Goal: Task Accomplishment & Management: Complete application form

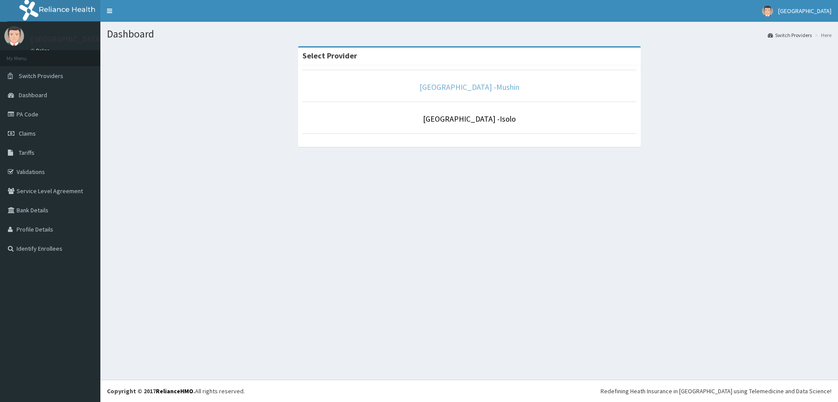
click at [459, 87] on link "[GEOGRAPHIC_DATA] -Mushin" at bounding box center [469, 87] width 100 height 10
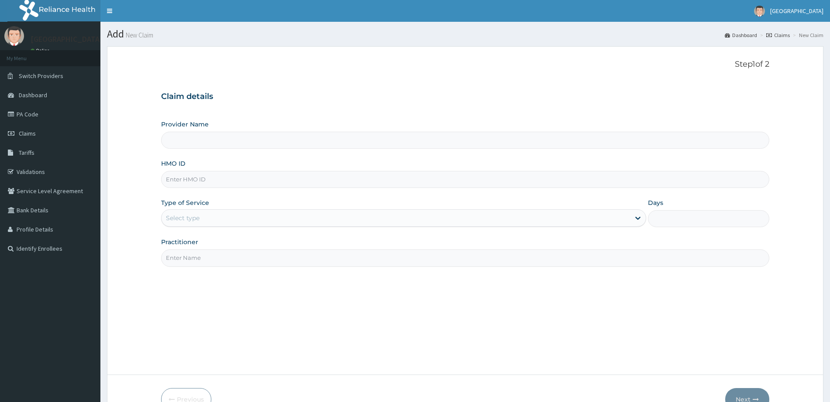
type input "[GEOGRAPHIC_DATA] -Mushin"
click at [248, 181] on input "HMO ID" at bounding box center [465, 179] width 608 height 17
type input "MLK/10021/A"
click at [268, 224] on div "Select type" at bounding box center [395, 218] width 468 height 14
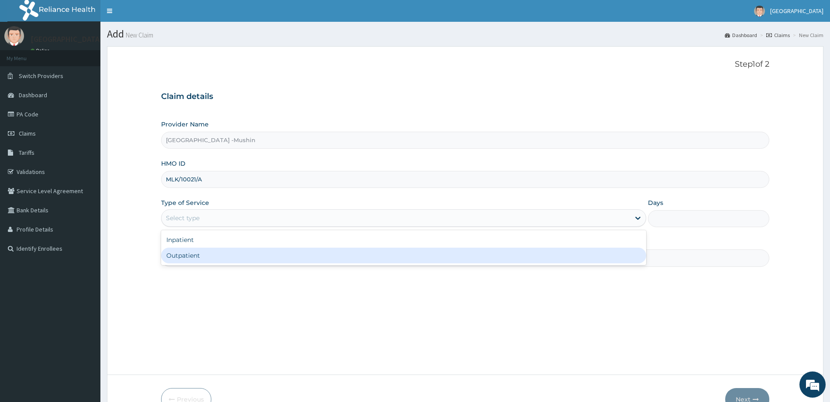
click at [229, 261] on div "Outpatient" at bounding box center [403, 256] width 485 height 16
type input "1"
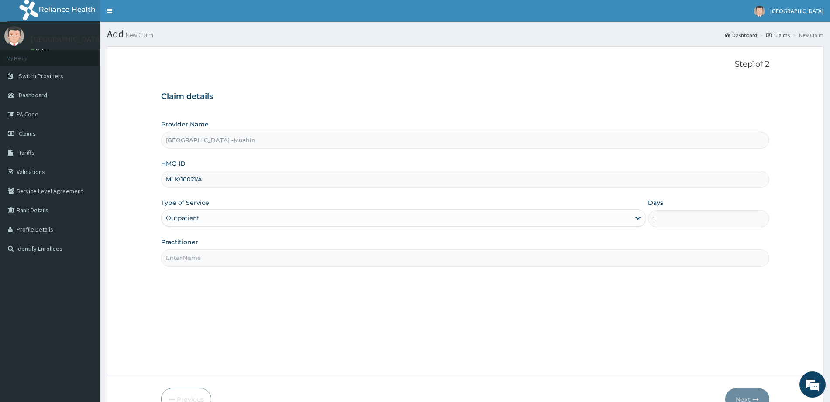
click at [229, 261] on input "Practitioner" at bounding box center [465, 258] width 608 height 17
type input "[PERSON_NAME]"
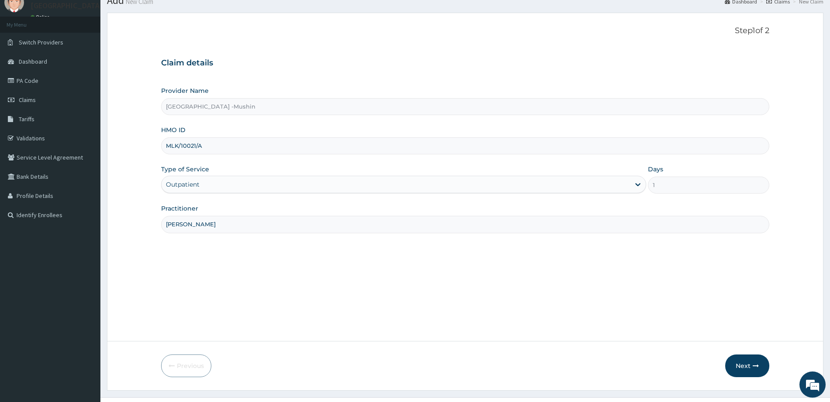
scroll to position [51, 0]
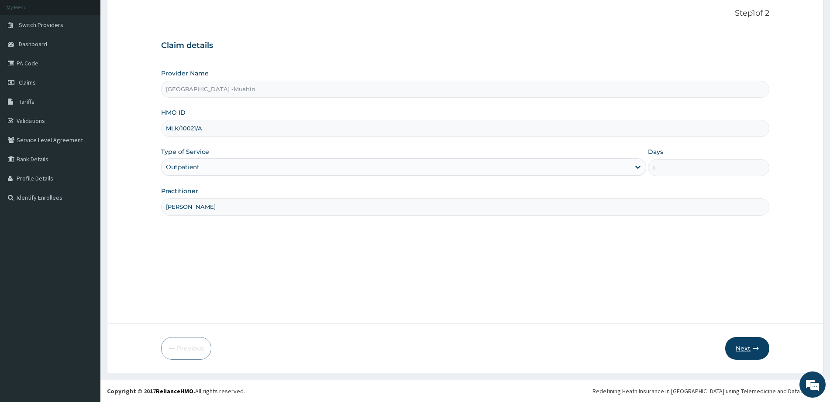
click at [754, 354] on button "Next" at bounding box center [747, 348] width 44 height 23
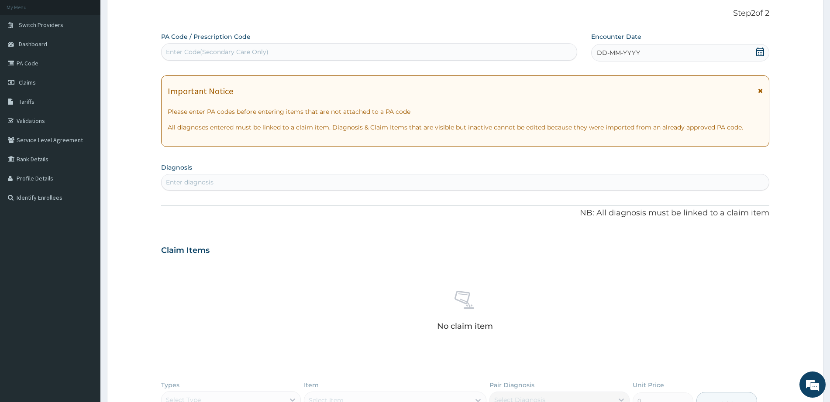
click at [761, 90] on icon at bounding box center [760, 91] width 5 height 6
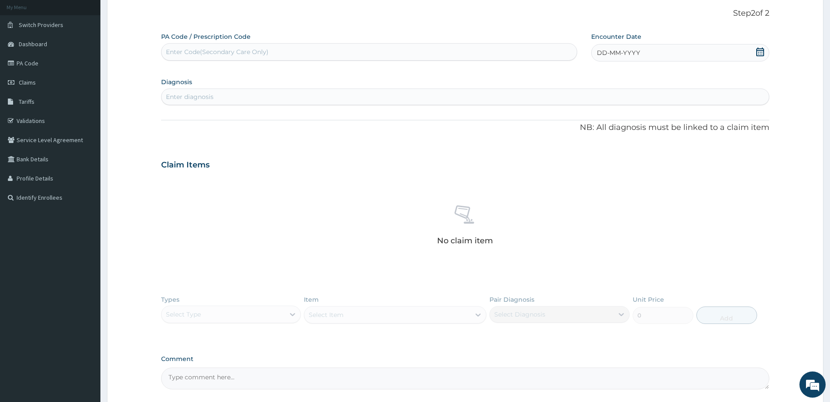
click at [760, 58] on div "DD-MM-YYYY" at bounding box center [680, 52] width 178 height 17
click at [612, 138] on div "12" at bounding box center [610, 136] width 13 height 13
click at [511, 101] on div "Enter diagnosis" at bounding box center [464, 97] width 607 height 14
type input "MALAR"
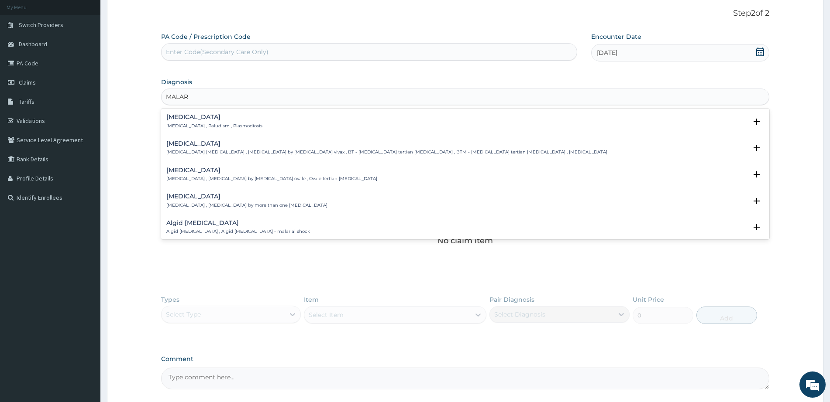
click at [365, 118] on div "[MEDICAL_DATA] [MEDICAL_DATA] , Paludism , Plasmodiosis" at bounding box center [464, 121] width 597 height 15
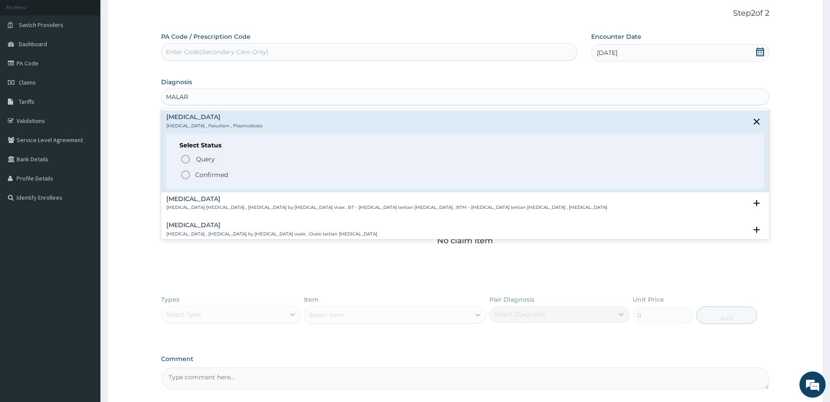
click at [185, 178] on icon "status option filled" at bounding box center [185, 175] width 10 height 10
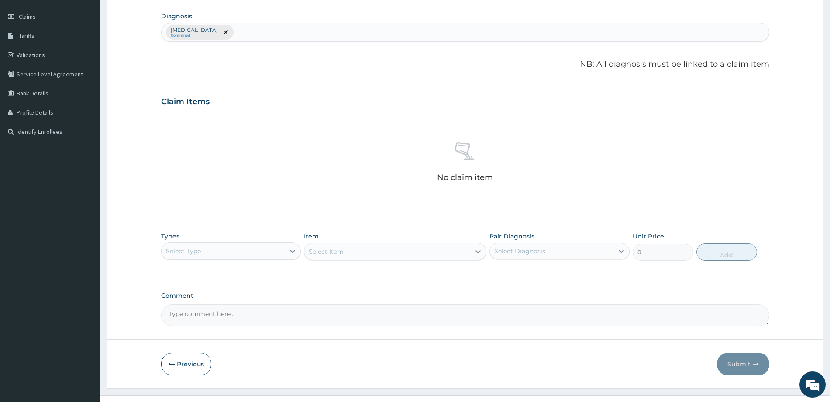
scroll to position [133, 0]
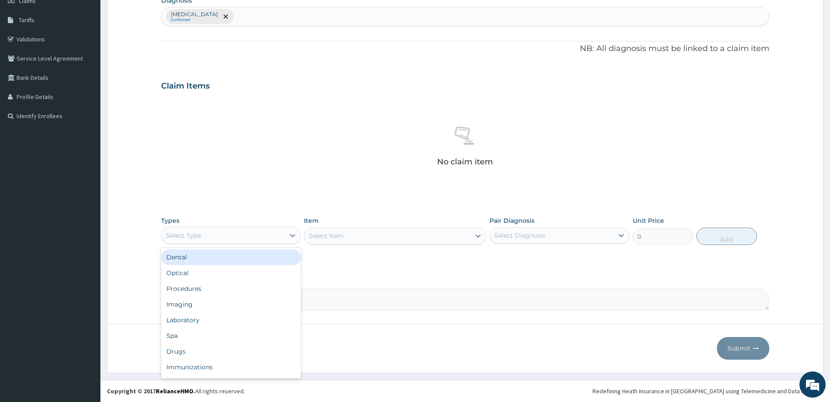
click at [208, 240] on div "Select Type" at bounding box center [222, 236] width 123 height 14
click at [208, 295] on div "Procedures" at bounding box center [231, 289] width 140 height 16
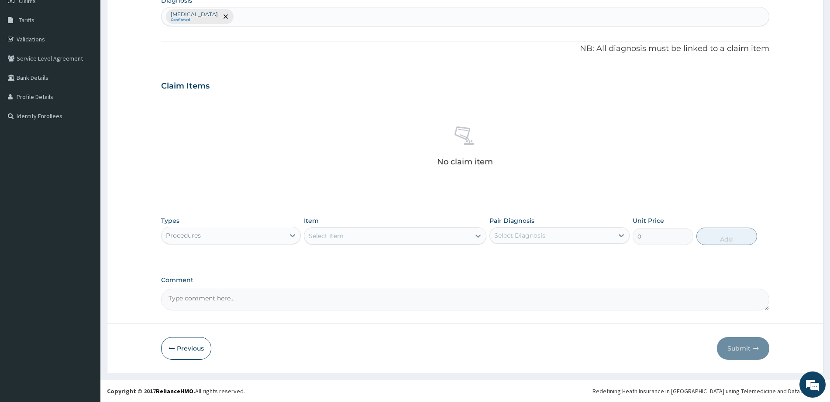
click at [388, 234] on div "Select Item" at bounding box center [387, 236] width 166 height 14
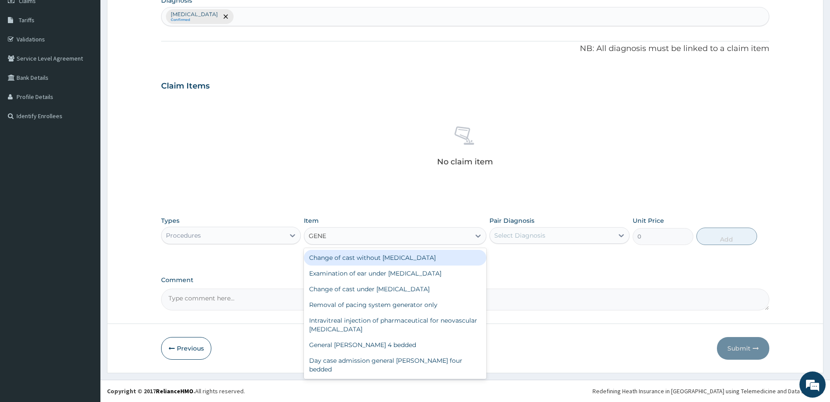
type input "GENER"
click at [400, 378] on div "General practitioner Consultation first outpatient consultation" at bounding box center [395, 390] width 182 height 24
type input "3000"
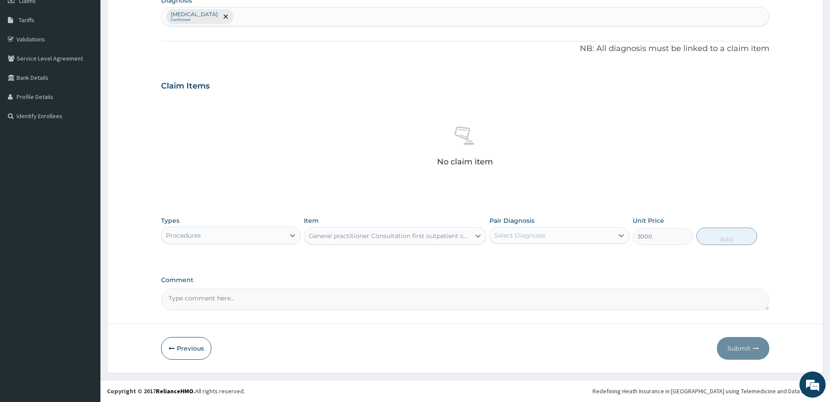
click at [563, 236] on div "Select Diagnosis" at bounding box center [551, 236] width 123 height 14
click at [547, 260] on div "[MEDICAL_DATA]" at bounding box center [559, 258] width 140 height 18
checkbox input "true"
click at [714, 231] on button "Add" at bounding box center [726, 236] width 61 height 17
type input "0"
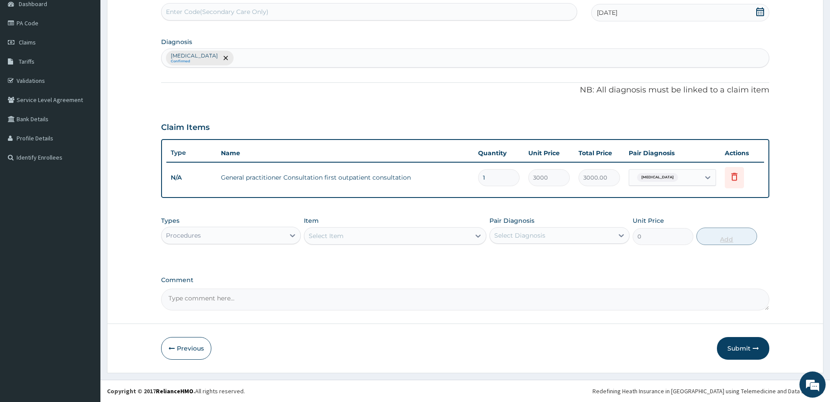
scroll to position [91, 0]
click at [279, 238] on div "Procedures" at bounding box center [222, 236] width 123 height 14
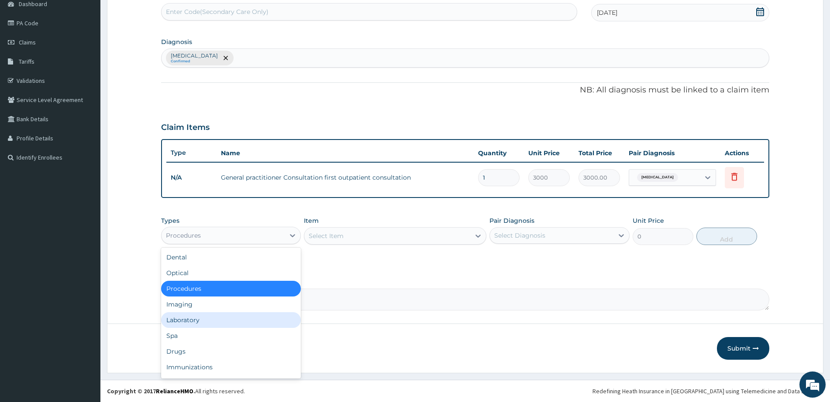
click at [234, 323] on div "Laboratory" at bounding box center [231, 320] width 140 height 16
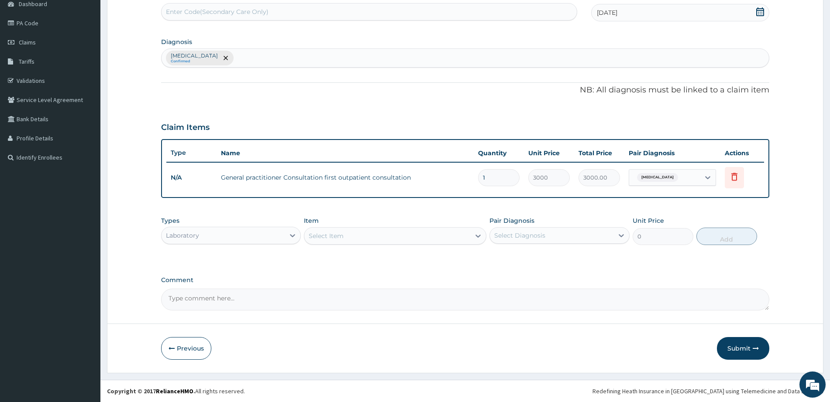
click at [413, 232] on div "Select Item" at bounding box center [387, 236] width 166 height 14
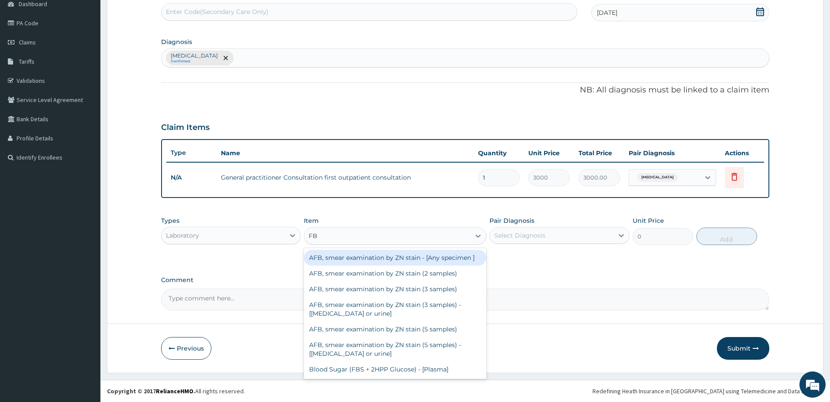
type input "FBC"
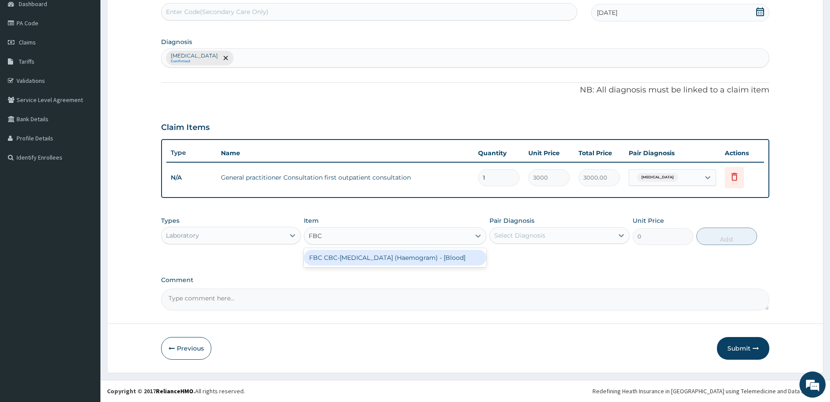
type input "3000"
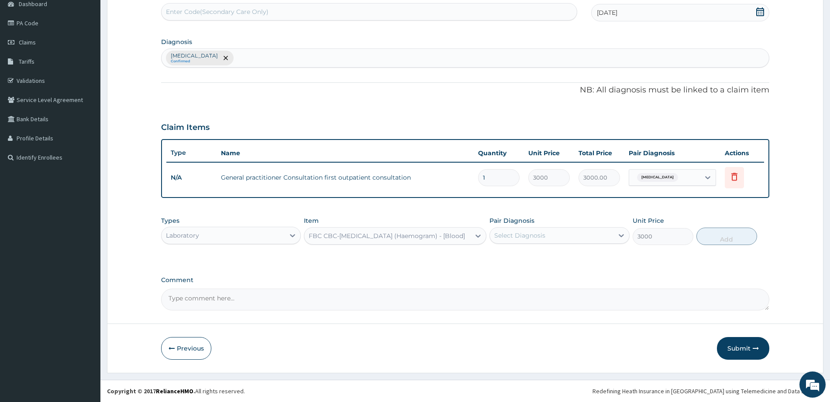
click at [503, 237] on div "Select Diagnosis" at bounding box center [519, 235] width 51 height 9
click at [501, 257] on div "[MEDICAL_DATA]" at bounding box center [559, 258] width 140 height 18
checkbox input "true"
click at [718, 238] on button "Add" at bounding box center [726, 236] width 61 height 17
type input "0"
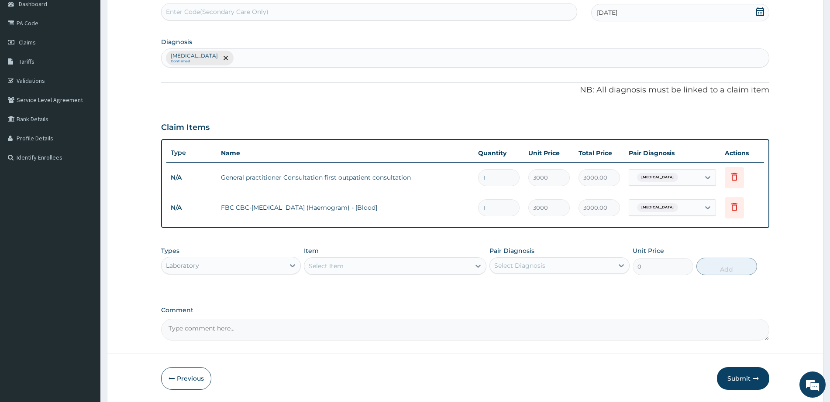
click at [356, 265] on div "Select Item" at bounding box center [387, 266] width 166 height 14
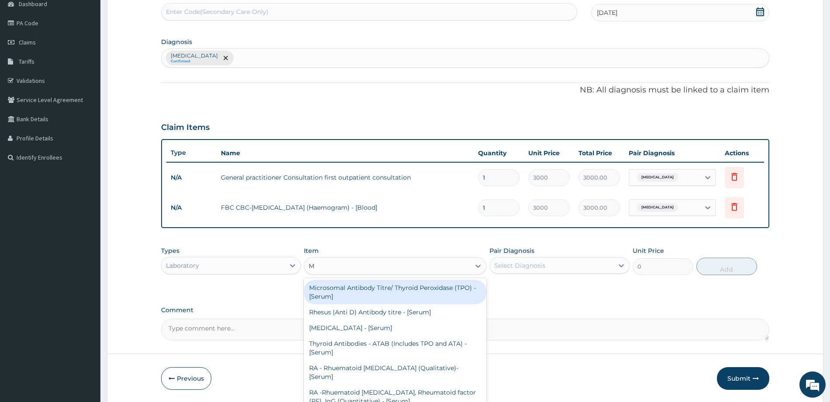
type input "MP"
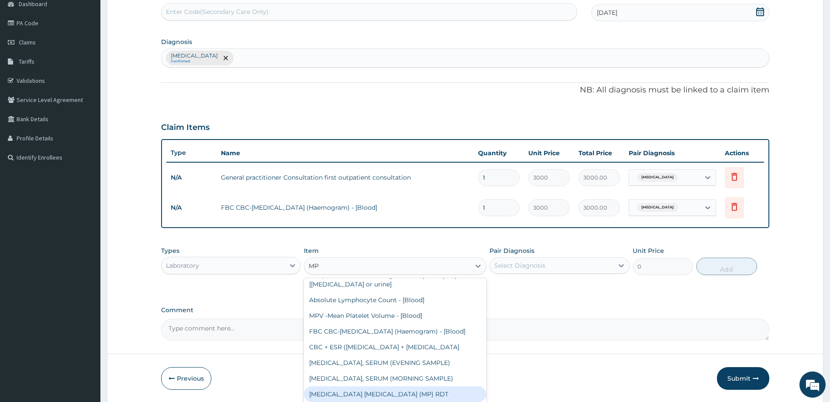
scroll to position [100, 0]
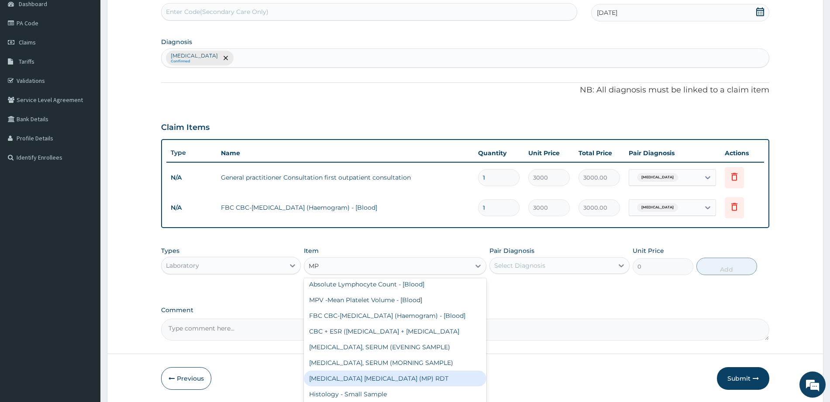
type input "1500"
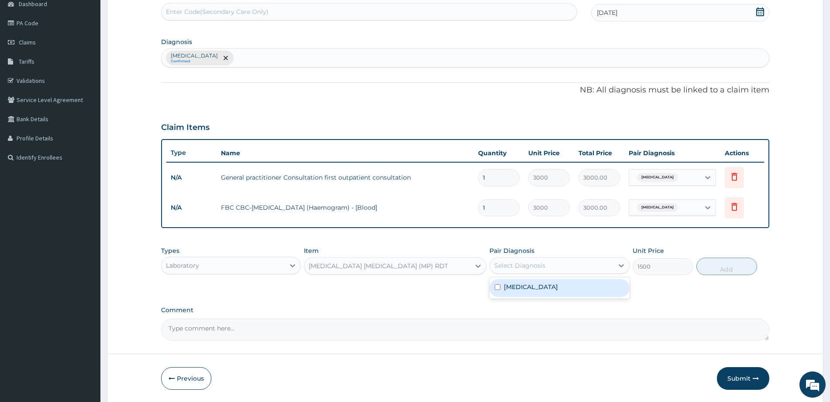
click at [602, 272] on div "Select Diagnosis" at bounding box center [551, 266] width 123 height 14
click at [590, 297] on div "[MEDICAL_DATA]" at bounding box center [559, 288] width 140 height 21
click at [597, 284] on div "[MEDICAL_DATA]" at bounding box center [559, 288] width 140 height 18
checkbox input "true"
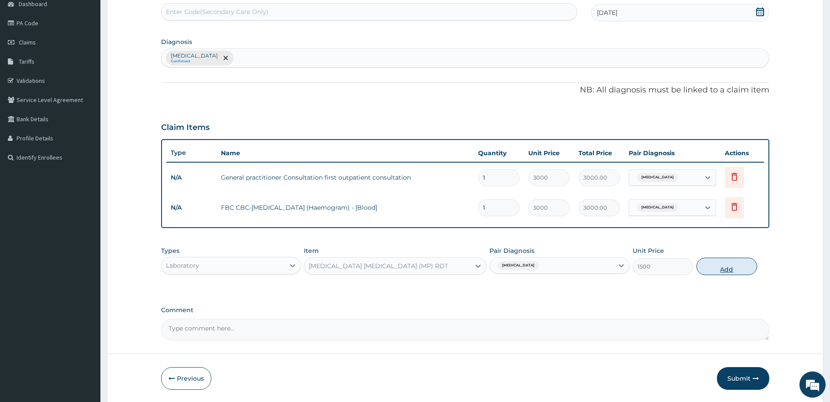
click at [731, 264] on button "Add" at bounding box center [726, 266] width 61 height 17
type input "0"
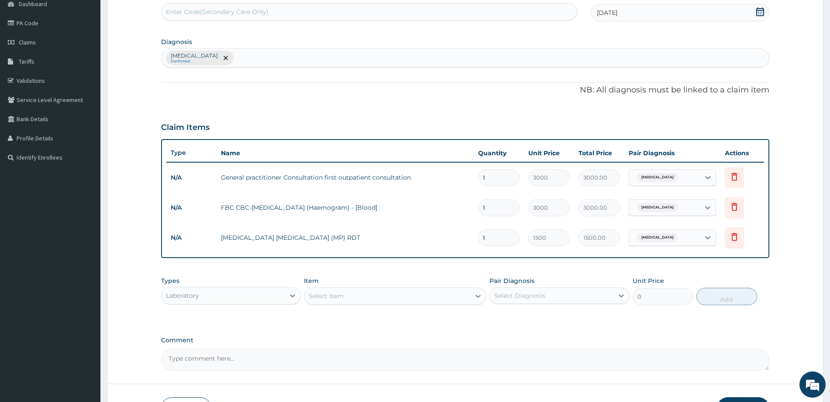
click at [414, 292] on div "Select Item" at bounding box center [387, 296] width 166 height 14
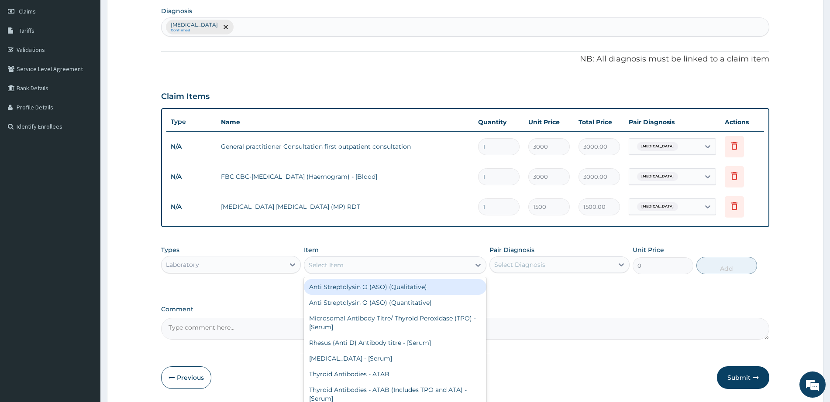
scroll to position [151, 0]
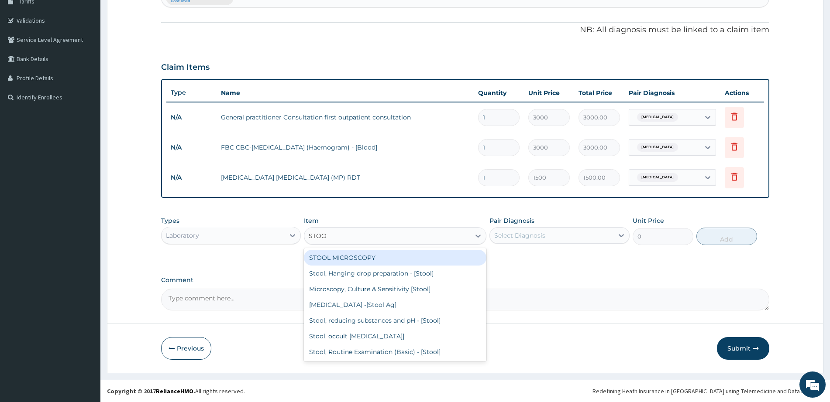
type input "STOOL"
type input "2000"
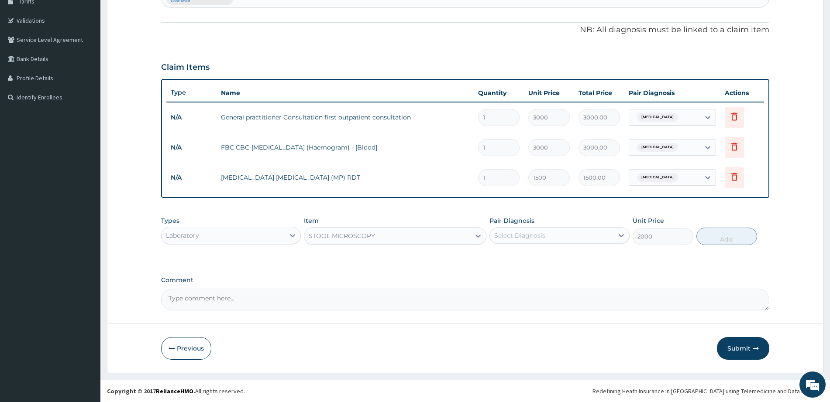
click at [595, 244] on div "Select Diagnosis" at bounding box center [559, 235] width 140 height 17
click at [583, 263] on div "[MEDICAL_DATA]" at bounding box center [559, 258] width 140 height 18
checkbox input "true"
click at [714, 239] on button "Add" at bounding box center [726, 236] width 61 height 17
type input "0"
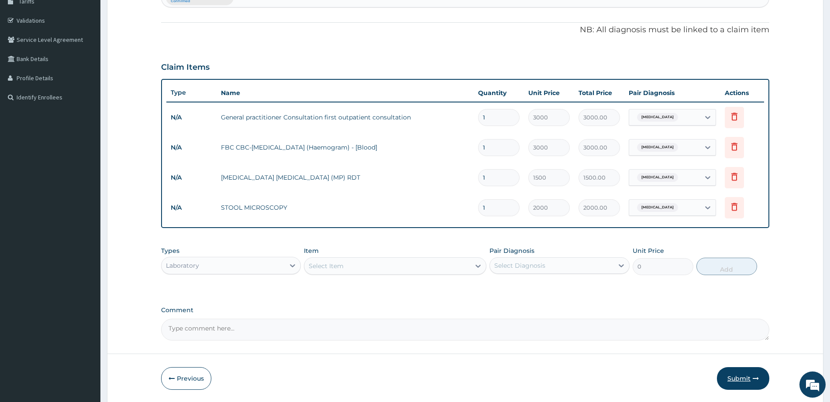
click at [720, 381] on button "Submit" at bounding box center [743, 378] width 52 height 23
